Goal: Task Accomplishment & Management: Use online tool/utility

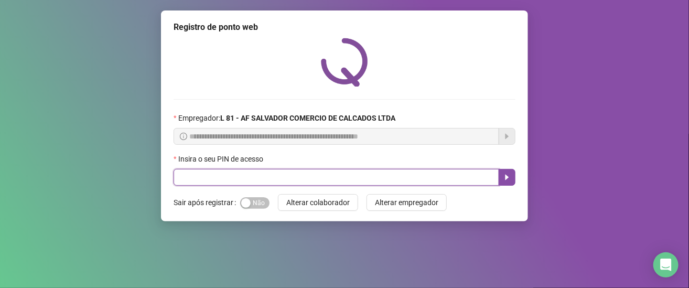
click at [311, 173] on input "text" at bounding box center [335, 177] width 325 height 17
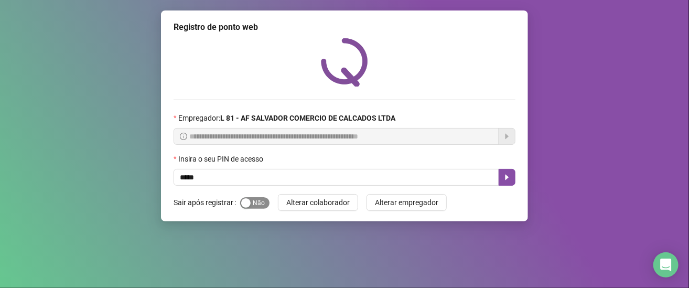
click at [252, 201] on span "Sim Não" at bounding box center [254, 203] width 29 height 12
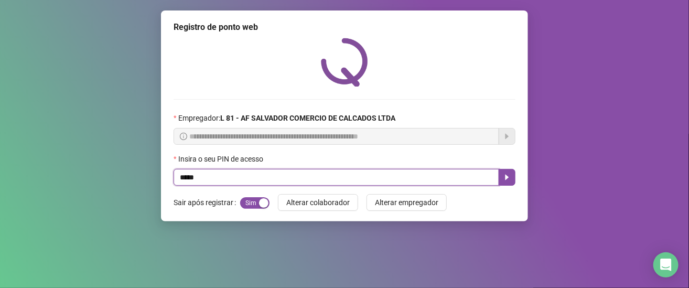
click at [280, 181] on input "*****" at bounding box center [335, 177] width 325 height 17
type input "*"
type input "*****"
click at [504, 181] on icon "caret-right" at bounding box center [507, 177] width 8 height 8
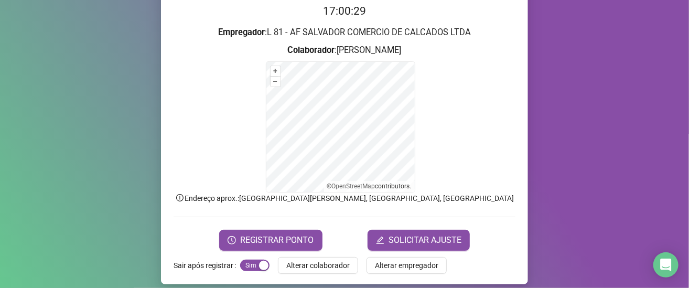
scroll to position [118, 0]
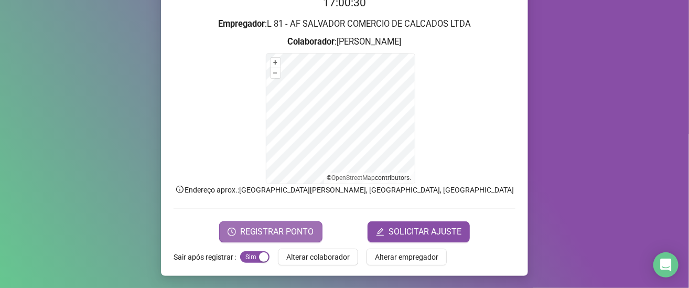
click at [280, 231] on span "REGISTRAR PONTO" at bounding box center [277, 231] width 74 height 13
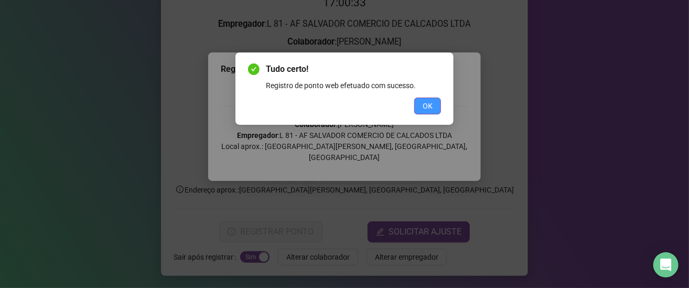
click at [424, 108] on span "OK" at bounding box center [427, 106] width 10 height 12
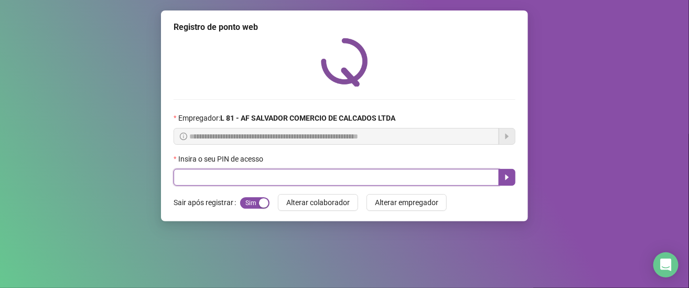
click at [392, 179] on input "text" at bounding box center [335, 177] width 325 height 17
type input "*****"
click at [509, 177] on icon "caret-right" at bounding box center [507, 177] width 8 height 8
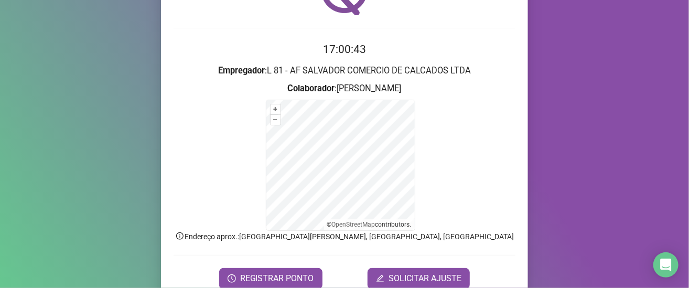
scroll to position [118, 0]
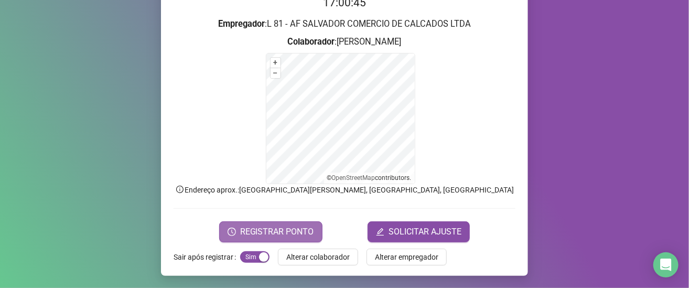
click at [276, 226] on span "REGISTRAR PONTO" at bounding box center [277, 231] width 74 height 13
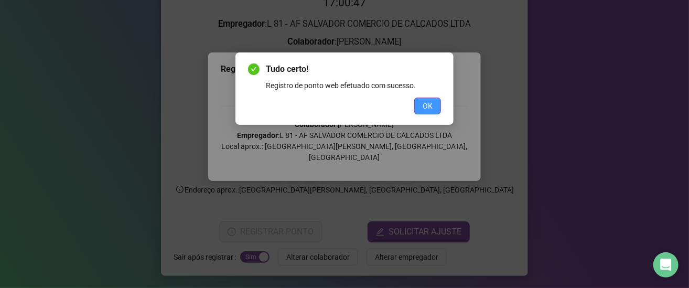
click at [426, 104] on span "OK" at bounding box center [427, 106] width 10 height 12
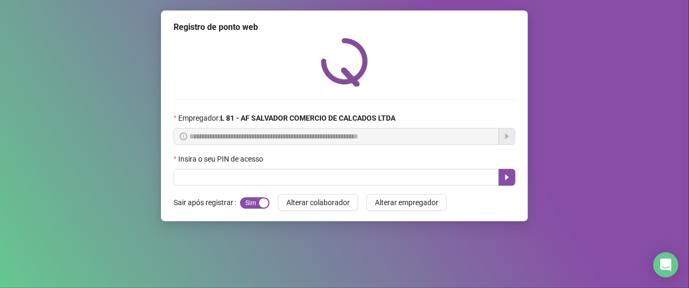
scroll to position [0, 0]
